Goal: Task Accomplishment & Management: Manage account settings

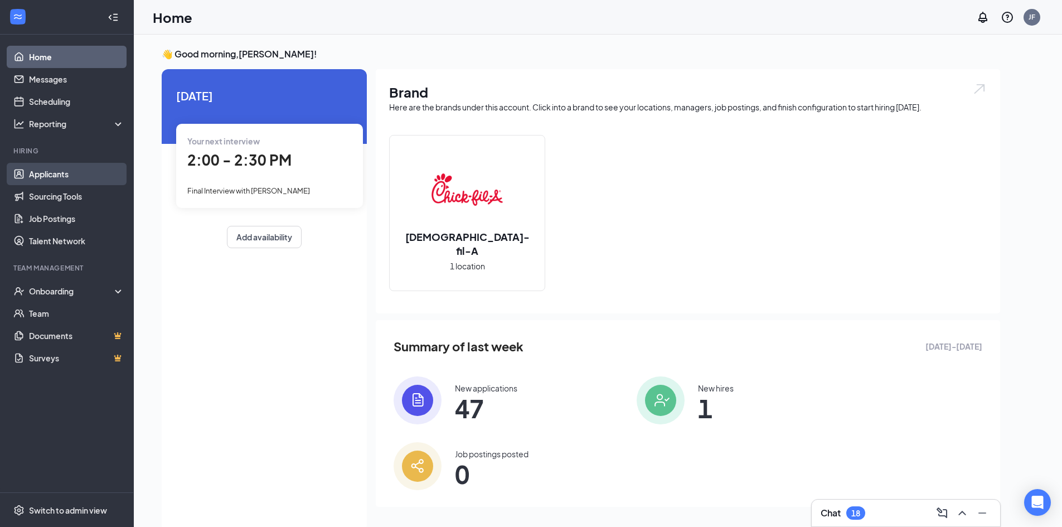
click at [62, 172] on link "Applicants" at bounding box center [76, 174] width 95 height 22
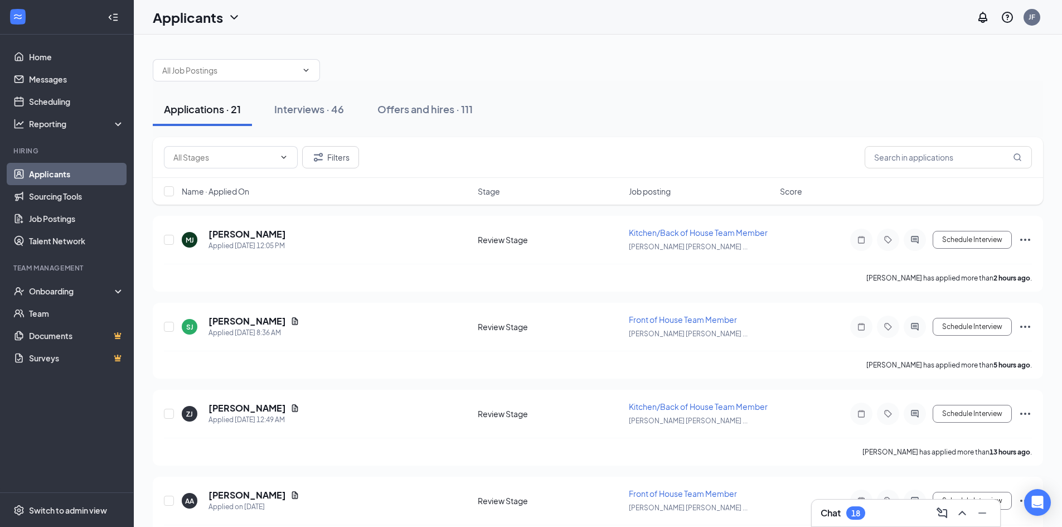
click at [640, 193] on span "Job posting" at bounding box center [650, 191] width 42 height 11
click at [308, 109] on div "Interviews · 46" at bounding box center [309, 109] width 70 height 14
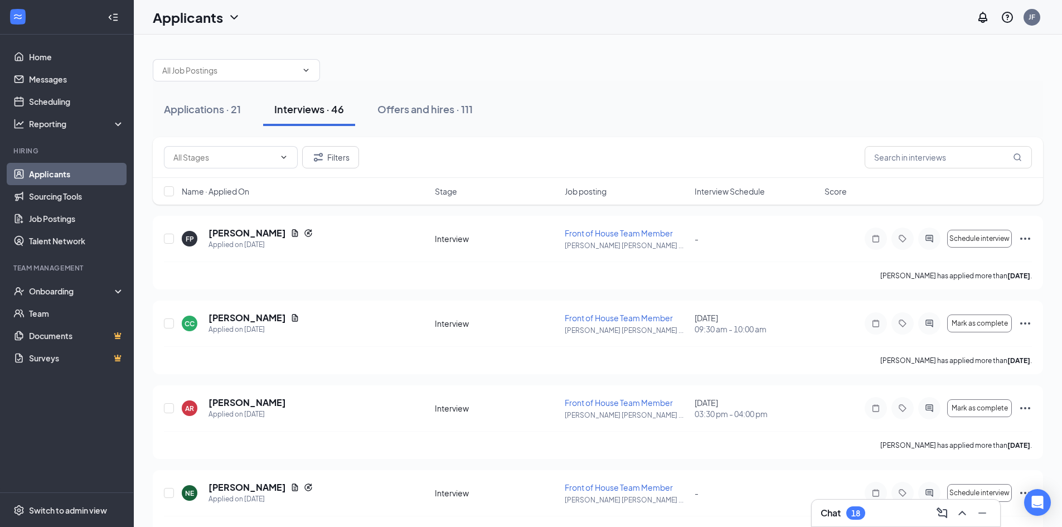
click at [727, 187] on span "Interview Schedule" at bounding box center [729, 191] width 70 height 11
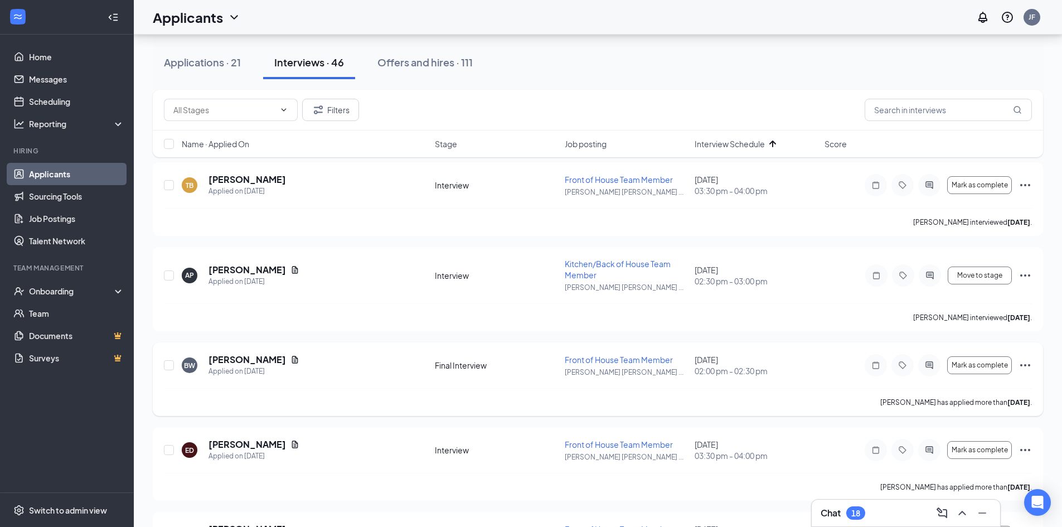
scroll to position [167, 0]
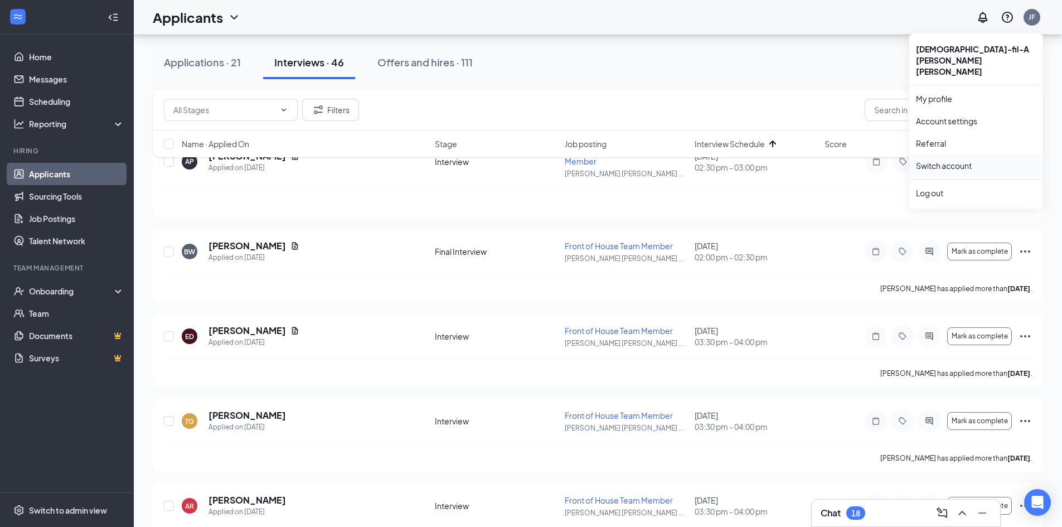
click at [944, 160] on link "Switch account" at bounding box center [944, 165] width 56 height 10
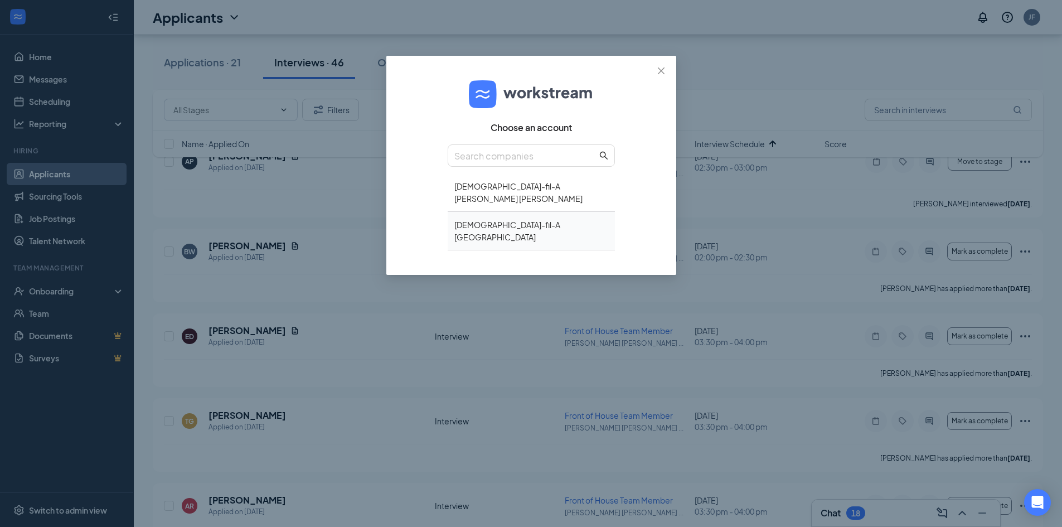
click at [494, 216] on div "Chick-fil-A Northlake" at bounding box center [530, 231] width 167 height 38
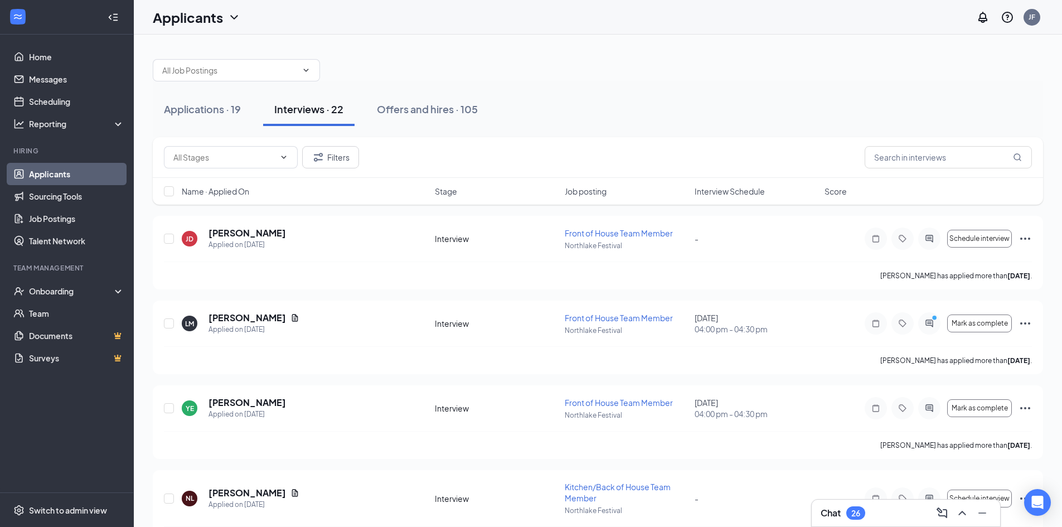
click at [749, 192] on span "Interview Schedule" at bounding box center [729, 191] width 70 height 11
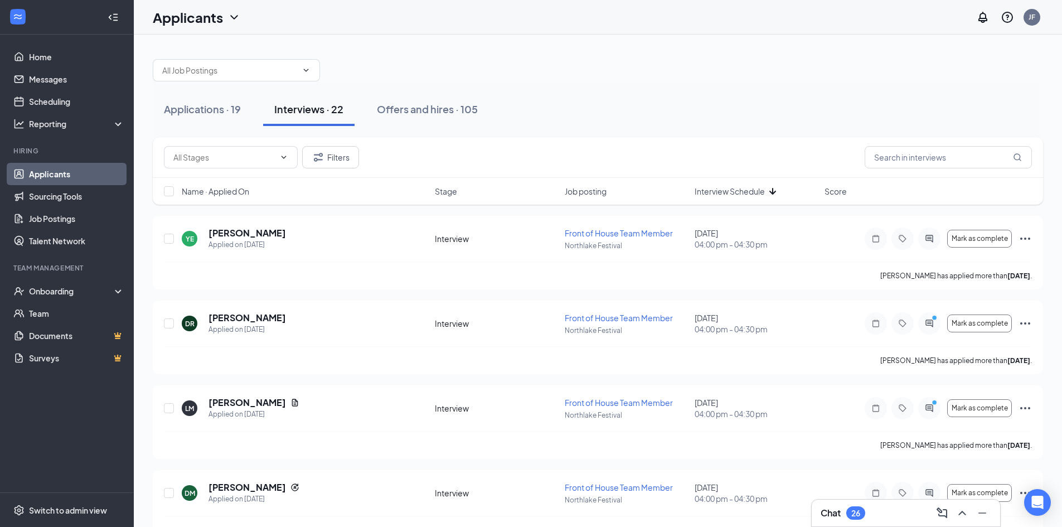
click at [749, 192] on span "Interview Schedule" at bounding box center [729, 191] width 70 height 11
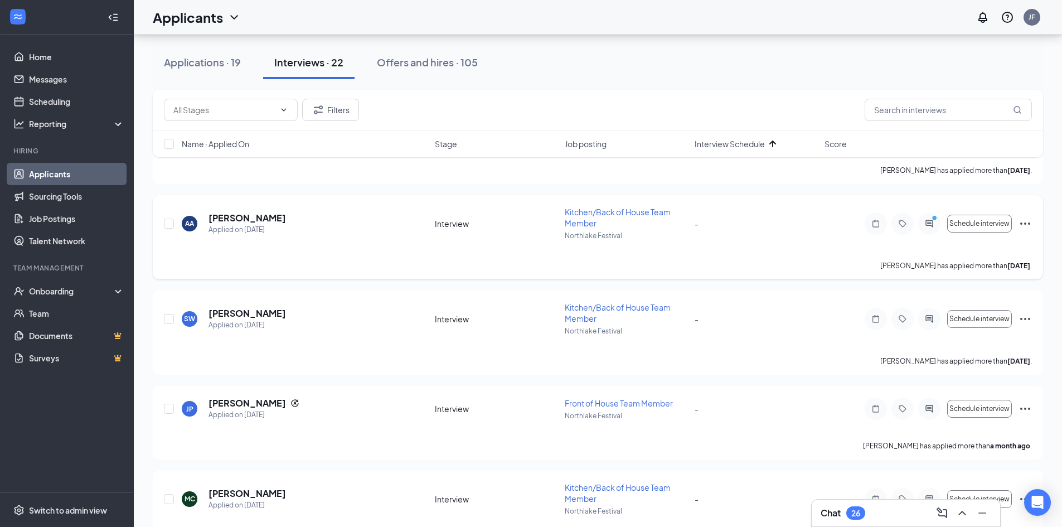
scroll to position [1661, 0]
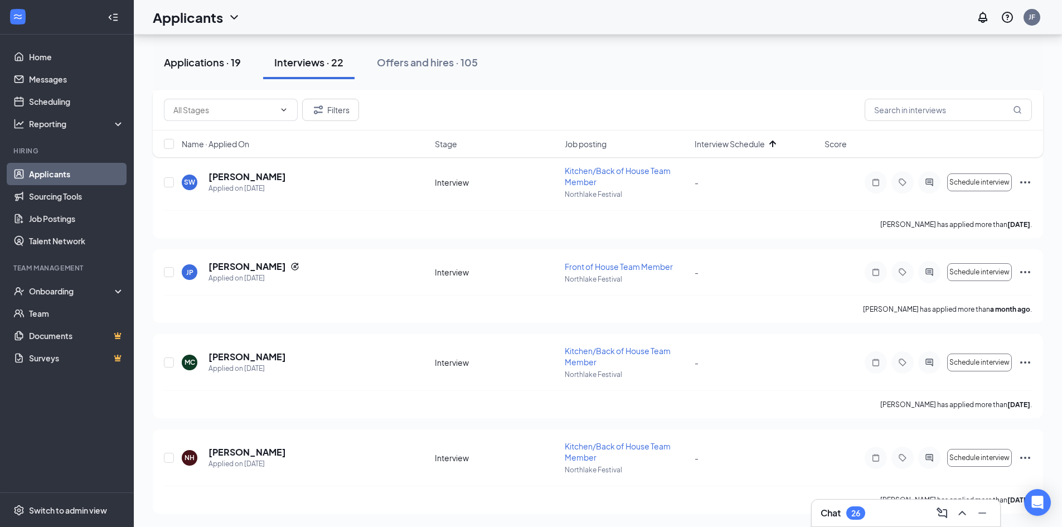
click at [182, 64] on div "Applications · 19" at bounding box center [202, 62] width 77 height 14
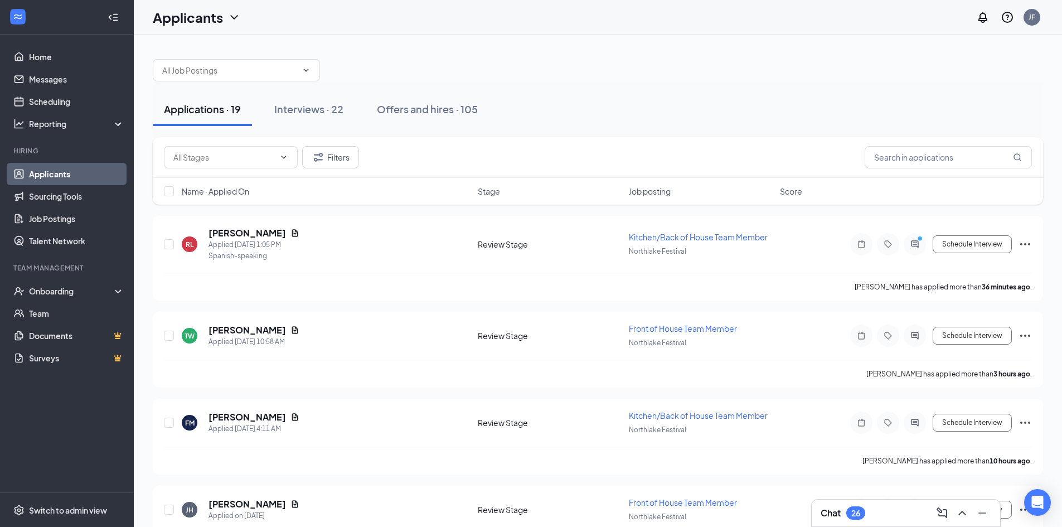
click at [661, 194] on span "Job posting" at bounding box center [650, 191] width 42 height 11
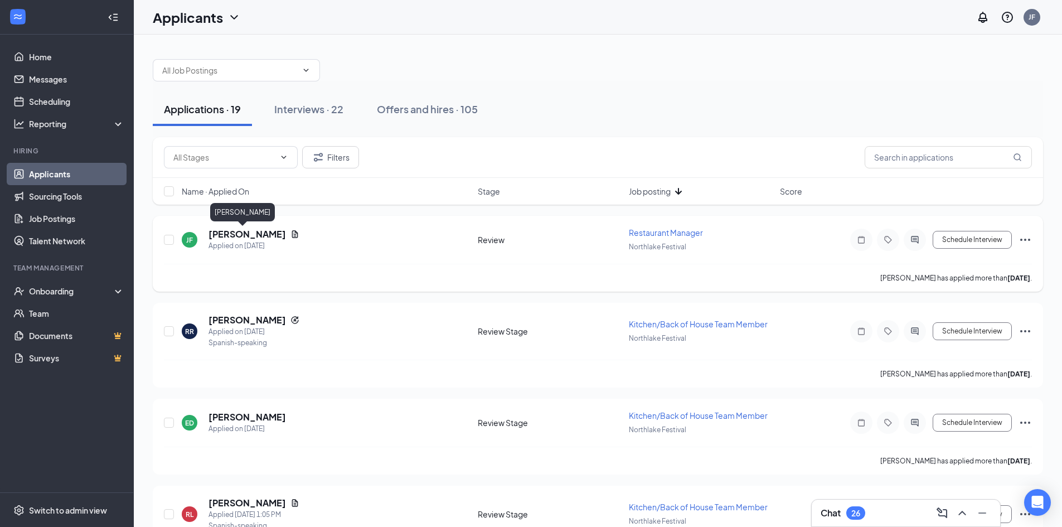
click at [222, 232] on h5 "[PERSON_NAME]" at bounding box center [246, 234] width 77 height 12
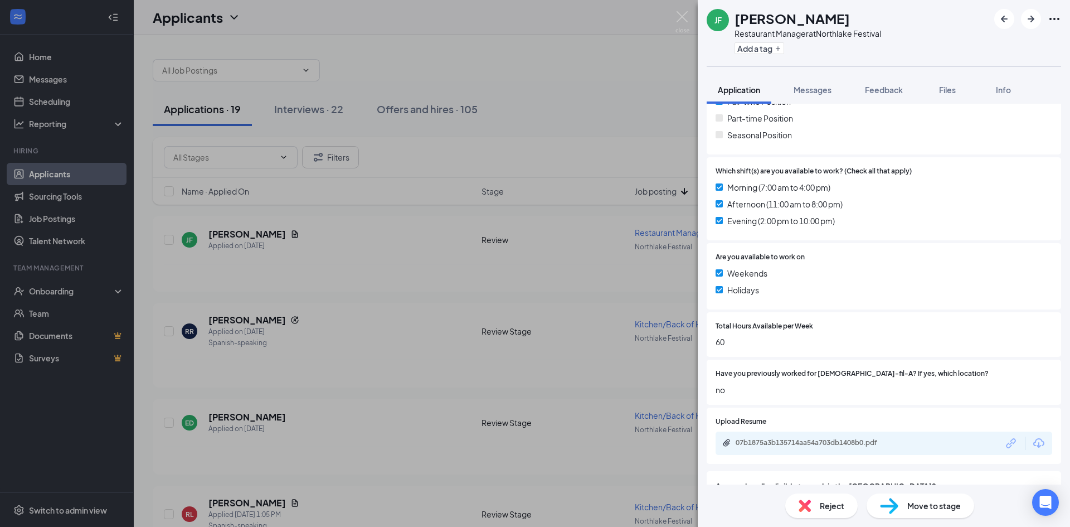
scroll to position [334, 0]
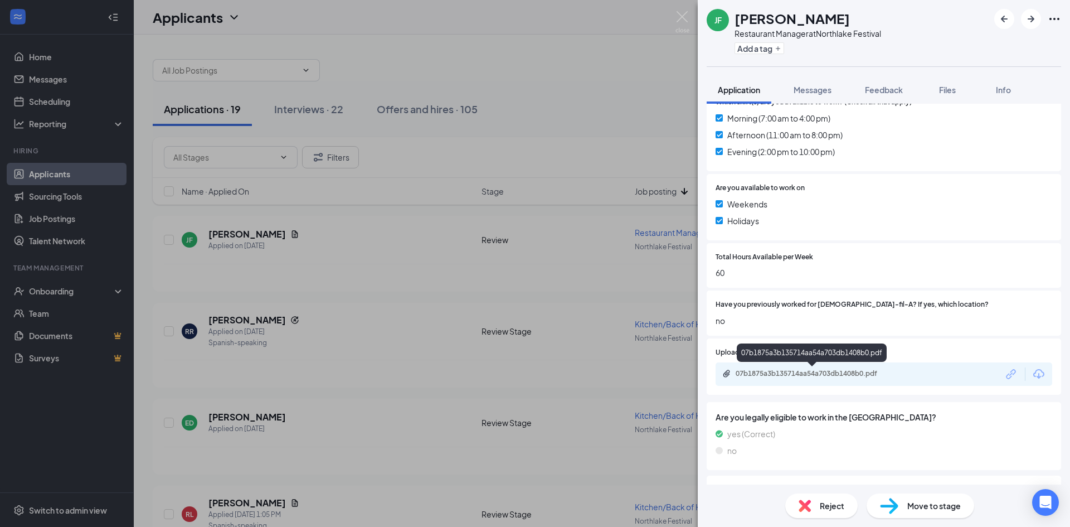
click at [839, 368] on div "07b1875a3b135714aa54a703db1408b0.pdf" at bounding box center [883, 373] width 337 height 23
click at [826, 376] on div "07b1875a3b135714aa54a703db1408b0.pdf" at bounding box center [814, 373] width 156 height 9
click at [829, 508] on span "Reject" at bounding box center [832, 505] width 25 height 12
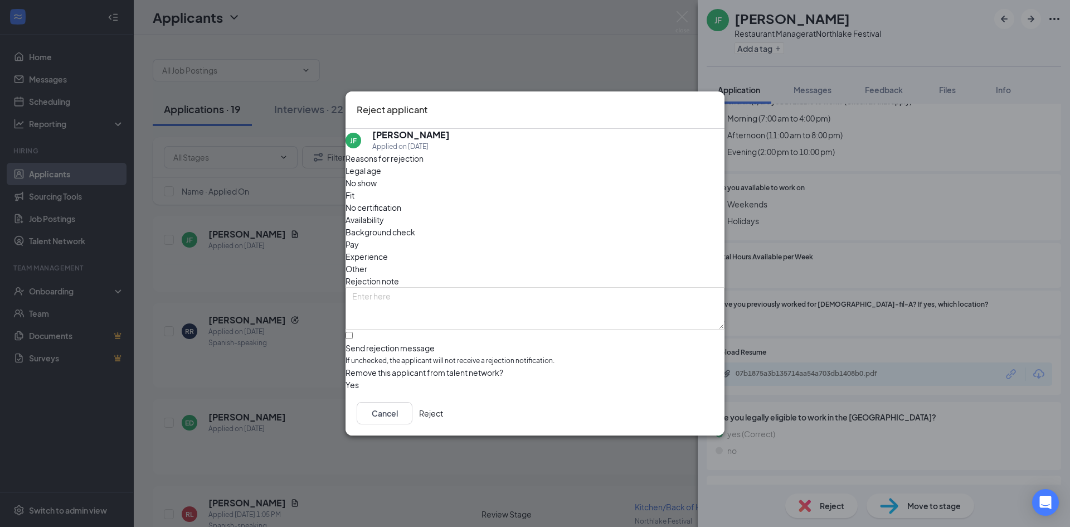
click at [485, 191] on div "Fit" at bounding box center [534, 195] width 379 height 12
click at [353, 332] on input "Send rejection message If unchecked, the applicant will not receive a rejection…" at bounding box center [348, 335] width 7 height 7
checkbox input "true"
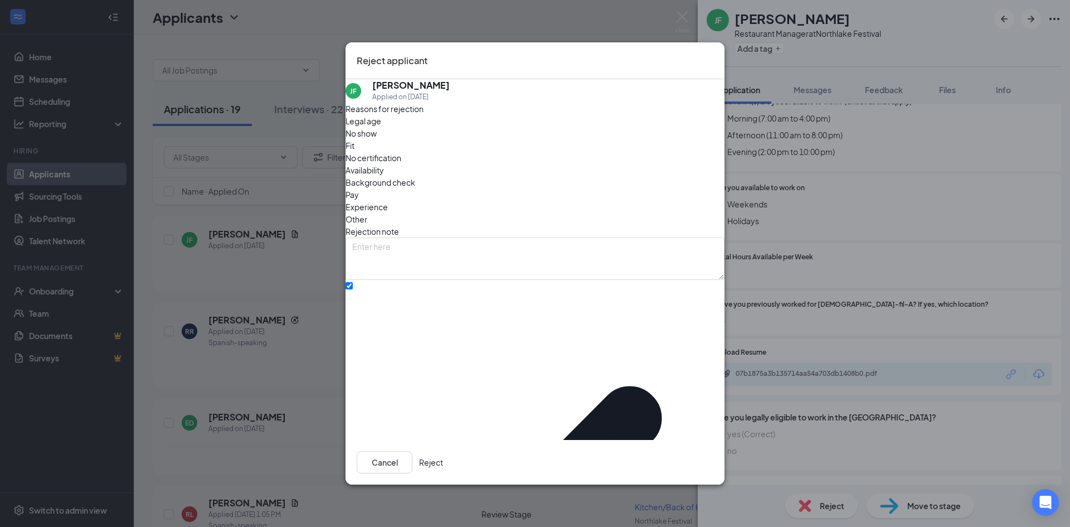
click at [443, 451] on button "Reject" at bounding box center [431, 462] width 24 height 22
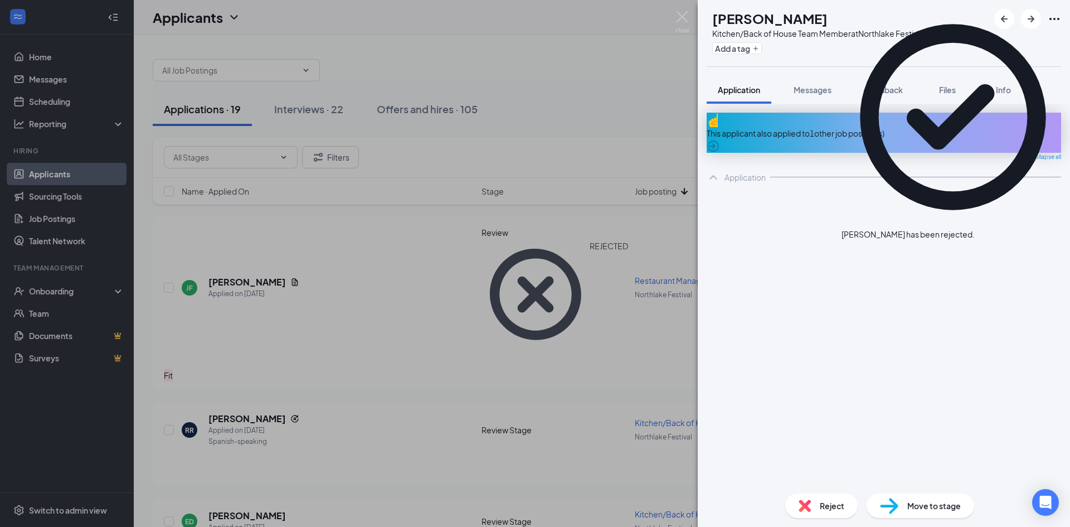
click at [230, 302] on div "RR [PERSON_NAME] Kitchen/Back of House Team Member at Northlake Festival Add a …" at bounding box center [535, 263] width 1070 height 527
